Goal: Task Accomplishment & Management: Manage account settings

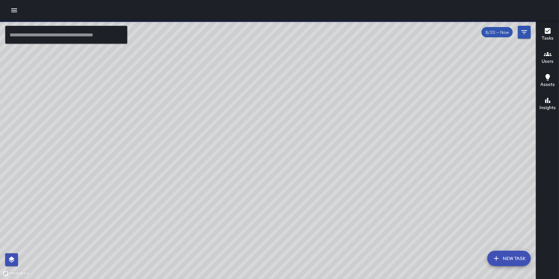
click at [10, 6] on icon "button" at bounding box center [14, 10] width 8 height 8
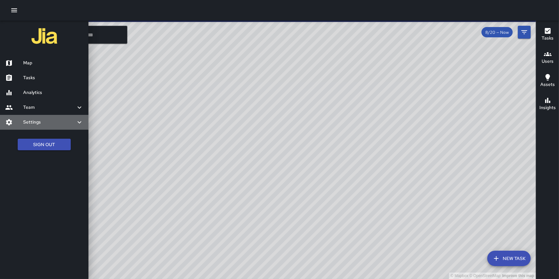
click at [41, 116] on div "Settings" at bounding box center [44, 122] width 88 height 15
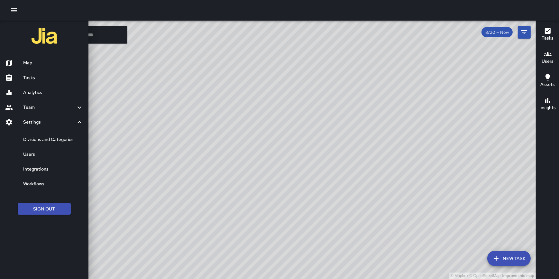
click at [38, 151] on h6 "Users" at bounding box center [53, 154] width 60 height 7
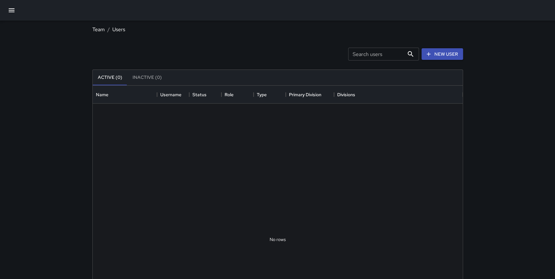
scroll to position [285, 365]
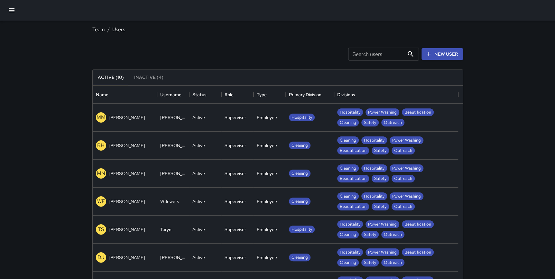
click at [191, 118] on div "Active" at bounding box center [205, 118] width 32 height 28
